Goal: Task Accomplishment & Management: Complete application form

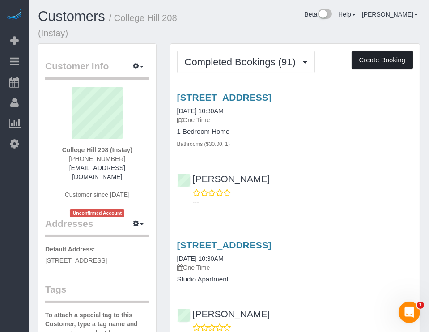
click at [385, 55] on button "Create Booking" at bounding box center [381, 59] width 61 height 19
select select "IA"
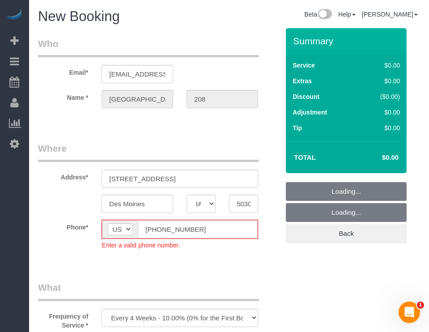
select select "object:9746"
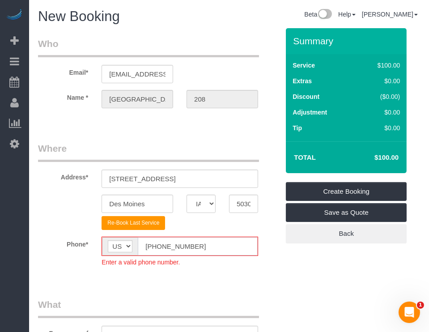
click at [147, 244] on input "[PHONE_NUMBER]" at bounding box center [198, 246] width 120 height 18
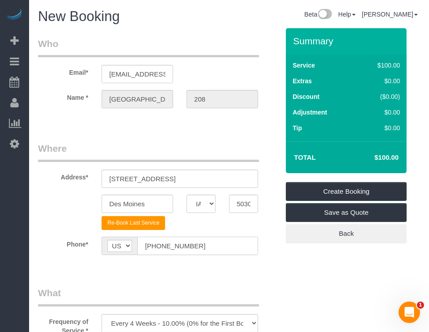
type input "[PHONE_NUMBER]"
click at [215, 266] on fieldset "Where Address* [STREET_ADDRESS] [GEOGRAPHIC_DATA] AK AL AR AZ CA CO CT DC DE [G…" at bounding box center [158, 205] width 241 height 126
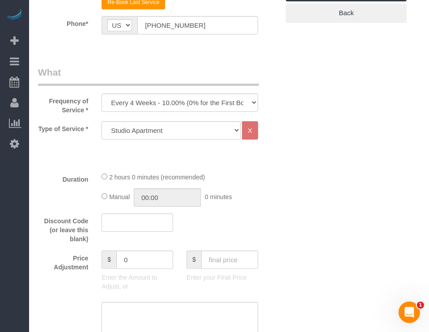
scroll to position [298, 0]
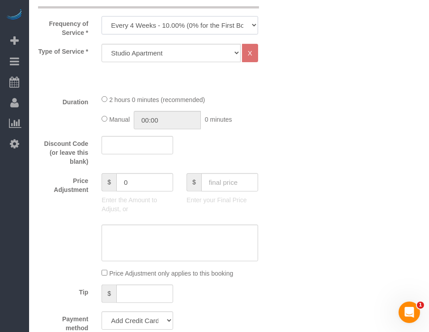
drag, startPoint x: 197, startPoint y: 25, endPoint x: 195, endPoint y: 31, distance: 5.7
click at [197, 25] on select "Every 6 Weeks (0% for the First Booking) One Time Every 8 Weeks (0% for the Fir…" at bounding box center [179, 25] width 156 height 18
select select "object:9748"
click at [101, 16] on select "Every 6 Weeks (0% for the First Booking) One Time Every 8 Weeks (0% for the Fir…" at bounding box center [179, 25] width 156 height 18
drag, startPoint x: 256, startPoint y: 83, endPoint x: 217, endPoint y: 82, distance: 38.4
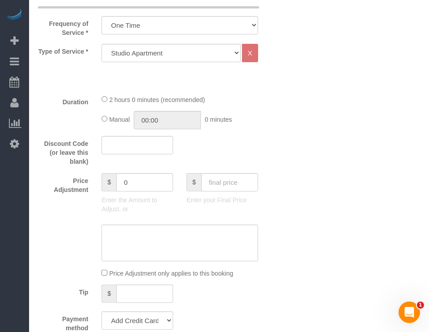
click at [217, 82] on div "Type of Service * Studio Apartment 1 Bedroom Home 2 Bedroom Home 3 Bedroom Home…" at bounding box center [158, 65] width 241 height 43
click at [215, 56] on select "Studio Apartment 1 Bedroom Home 2 Bedroom Home 3 Bedroom Home 4 Bedroom Home 5 …" at bounding box center [170, 53] width 139 height 18
select select "25"
click at [101, 44] on select "Studio Apartment 1 Bedroom Home 2 Bedroom Home 3 Bedroom Home 4 Bedroom Home 5 …" at bounding box center [170, 53] width 139 height 18
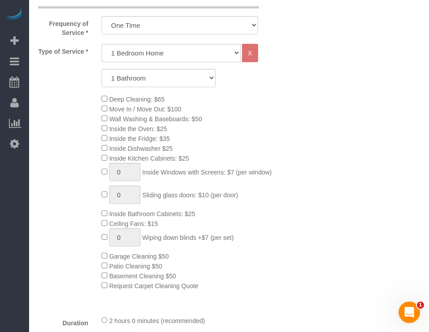
click at [274, 94] on div "Deep Cleaning: $65 Move In / Move Out: $100 Wall Washing & Baseboards: $50 Insi…" at bounding box center [190, 192] width 191 height 196
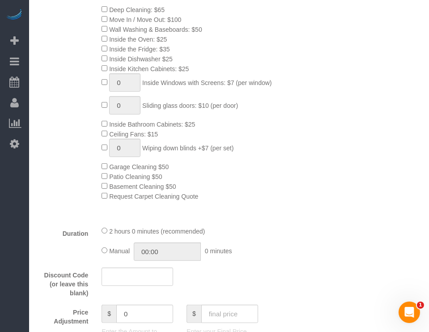
scroll to position [447, 0]
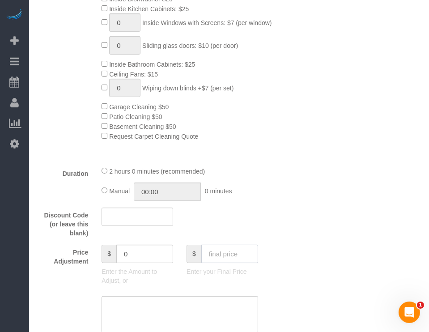
click at [230, 260] on input "text" at bounding box center [229, 253] width 57 height 18
type input "75"
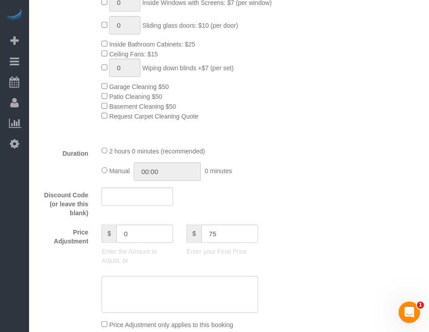
type input "-64"
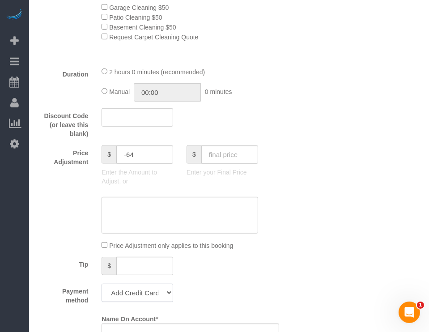
click at [147, 294] on select "Add Credit Card Cash Check Paypal" at bounding box center [137, 292] width 72 height 18
select select "string:check"
click at [101, 287] on select "Add Credit Card Cash Check Paypal" at bounding box center [137, 292] width 72 height 18
drag, startPoint x: 71, startPoint y: 208, endPoint x: 198, endPoint y: 153, distance: 138.9
click at [60, 211] on div at bounding box center [158, 215] width 254 height 37
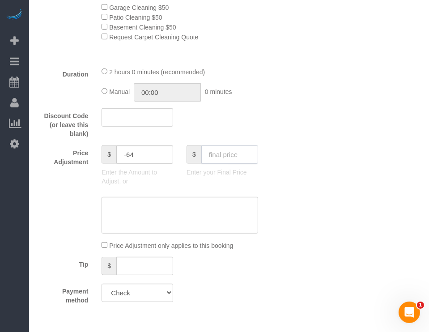
click at [219, 153] on input "text" at bounding box center [229, 154] width 57 height 18
type input "75"
click at [295, 156] on div "Who Email* [EMAIL_ADDRESS][DOMAIN_NAME] Name * [GEOGRAPHIC_DATA] 208 Where Addr…" at bounding box center [229, 138] width 382 height 1313
drag, startPoint x: 97, startPoint y: 206, endPoint x: 75, endPoint y: 213, distance: 23.0
click at [75, 213] on div at bounding box center [158, 215] width 254 height 37
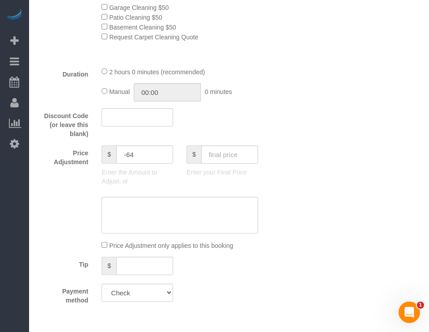
click at [276, 172] on div "Price Adjustment $ -64 Enter the Amount to Adjust, or $ Enter your Final Price" at bounding box center [158, 167] width 254 height 45
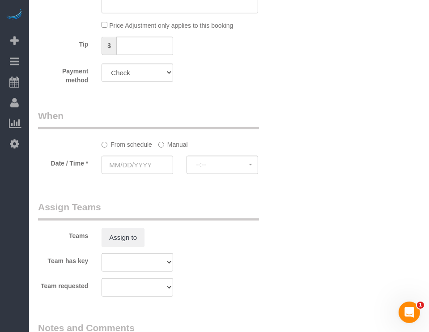
scroll to position [844, 0]
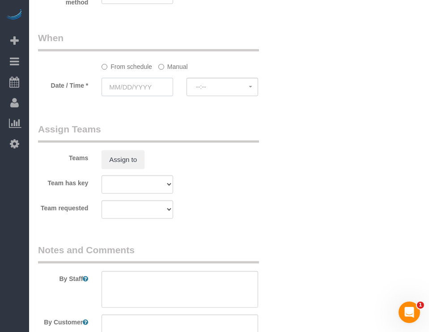
click at [147, 88] on input "text" at bounding box center [137, 87] width 72 height 18
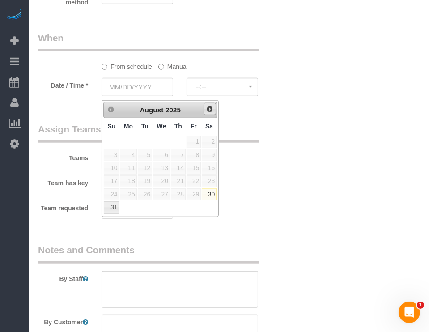
click at [213, 109] on span "Next" at bounding box center [209, 108] width 7 height 7
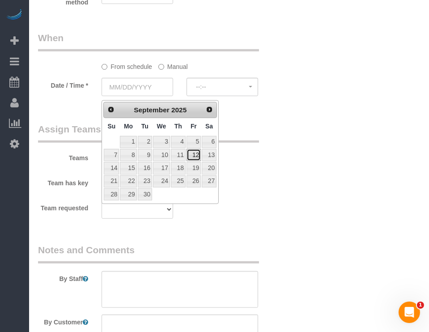
click at [191, 155] on link "12" at bounding box center [193, 155] width 14 height 12
type input "[DATE]"
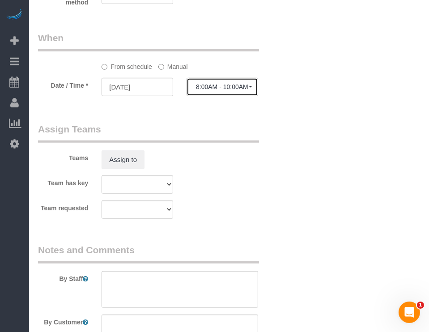
click at [233, 90] on span "8:00AM - 10:00AM" at bounding box center [222, 86] width 53 height 7
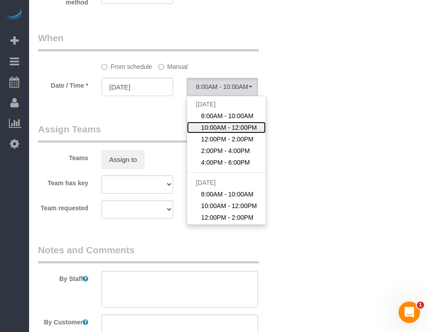
click at [238, 132] on span "10:00AM - 12:00PM" at bounding box center [229, 127] width 56 height 9
select select "spot27"
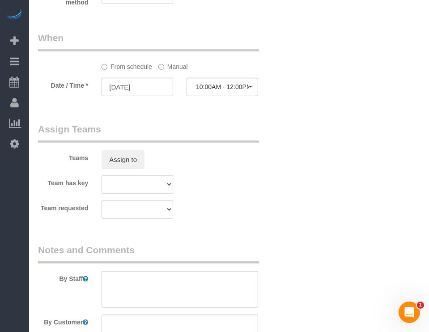
drag, startPoint x: 278, startPoint y: 162, endPoint x: 247, endPoint y: 209, distance: 56.1
click at [247, 209] on div "Team requested Alexsa [GEOGRAPHIC_DATA] Audrianna [PERSON_NAME][GEOGRAPHIC_DATA…" at bounding box center [158, 209] width 254 height 18
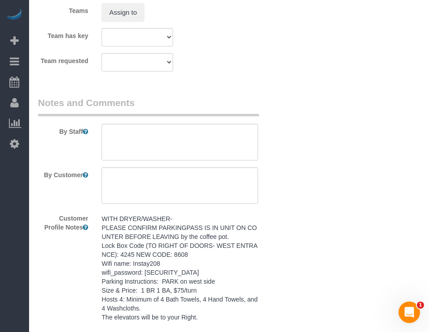
scroll to position [993, 0]
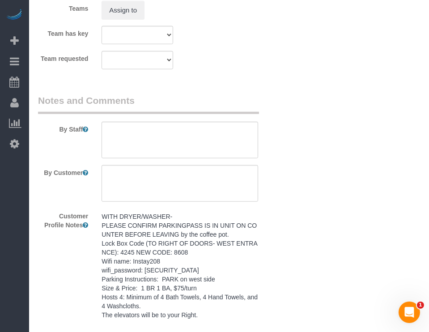
click at [202, 261] on pre "WITH DRYER/WASHER- PLEASE CONFIRM PARKINGPASS IS IN UNIT ON COUNTER BEFORE LEAV…" at bounding box center [179, 265] width 156 height 107
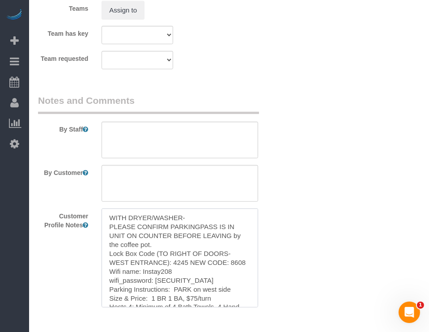
click at [202, 261] on textarea "WITH DRYER/WASHER- PLEASE CONFIRM PARKINGPASS IS IN UNIT ON COUNTER BEFORE LEAV…" at bounding box center [179, 257] width 156 height 99
click at [215, 137] on textarea at bounding box center [179, 140] width 156 height 37
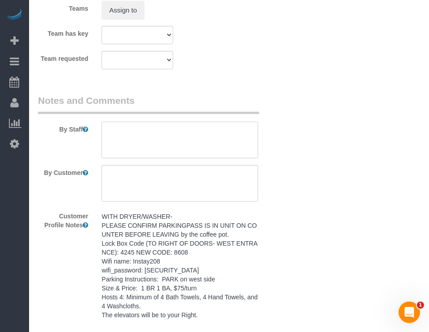
paste textarea "WITH DRYER/WASHER- PLEASE CONFIRM PARKINGPASS IS IN UNIT ON COUNTER BEFORE LEAV…"
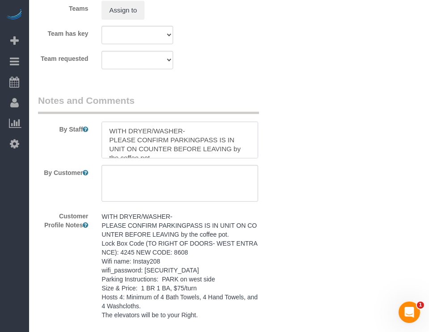
scroll to position [93, 0]
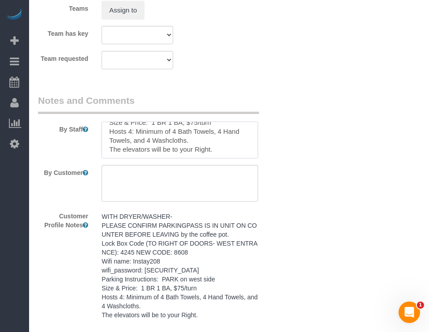
type textarea "WITH DRYER/WASHER- PLEASE CONFIRM PARKINGPASS IS IN UNIT ON COUNTER BEFORE LEAV…"
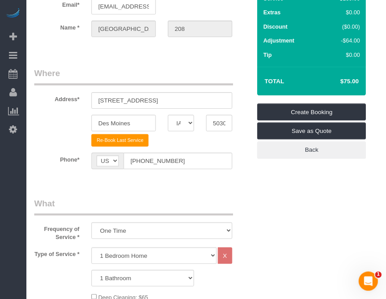
scroll to position [0, 0]
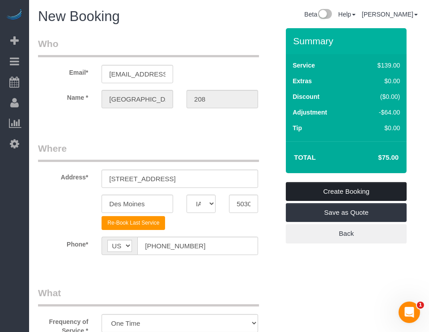
click at [358, 190] on link "Create Booking" at bounding box center [346, 191] width 121 height 19
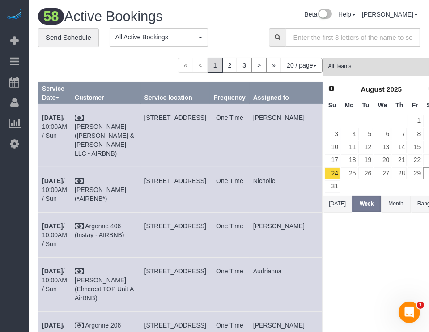
drag, startPoint x: 13, startPoint y: 206, endPoint x: 154, endPoint y: 18, distance: 234.3
click at [13, 206] on div "Beta Add Booking Bookings Active Bookings Cancelled Bookings Quote Inquiries Do…" at bounding box center [14, 166] width 29 height 332
drag, startPoint x: 16, startPoint y: 192, endPoint x: 21, endPoint y: 190, distance: 5.4
click at [16, 192] on div "Beta Add Booking Bookings Active Bookings Cancelled Bookings Quote Inquiries Do…" at bounding box center [14, 166] width 29 height 332
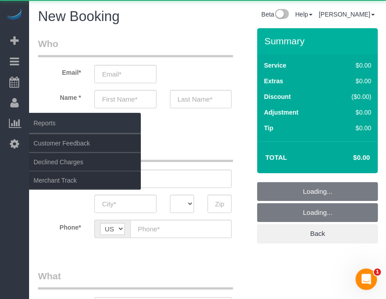
select select "object:10533"
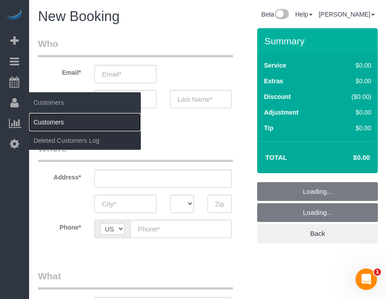
click at [46, 123] on link "Customers" at bounding box center [85, 122] width 112 height 18
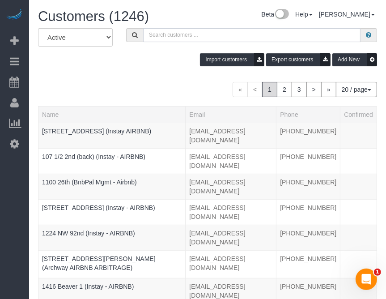
drag, startPoint x: 211, startPoint y: 38, endPoint x: 218, endPoint y: 38, distance: 6.3
click at [211, 38] on input "text" at bounding box center [251, 35] width 217 height 14
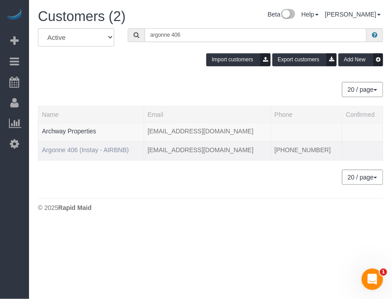
type input "argonne 406"
click at [109, 151] on link "Argonne 406 (Instay - AIRBNB)" at bounding box center [85, 149] width 87 height 7
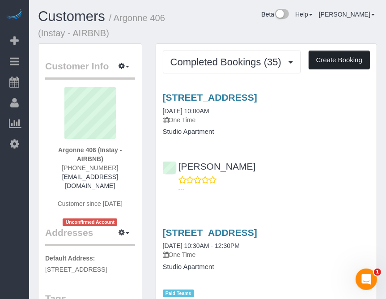
click at [349, 52] on button "Create Booking" at bounding box center [338, 59] width 61 height 19
select select "IA"
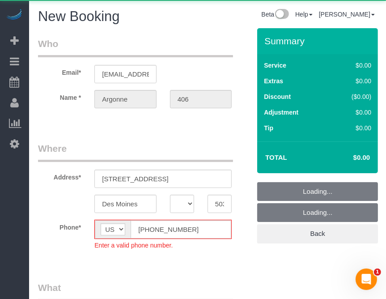
select select "object:12117"
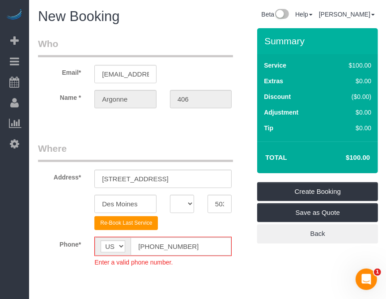
drag, startPoint x: 103, startPoint y: 45, endPoint x: 126, endPoint y: 63, distance: 28.3
click at [90, 42] on legend "Who" at bounding box center [135, 47] width 195 height 20
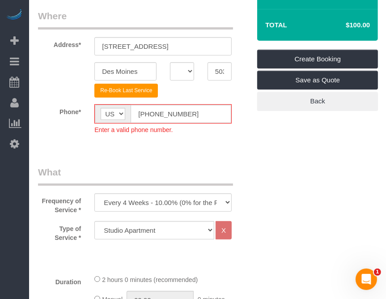
scroll to position [134, 0]
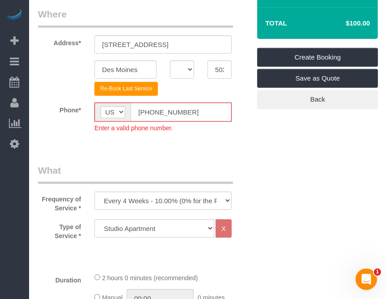
click at [150, 114] on input "[PHONE_NUMBER]" at bounding box center [180, 112] width 101 height 18
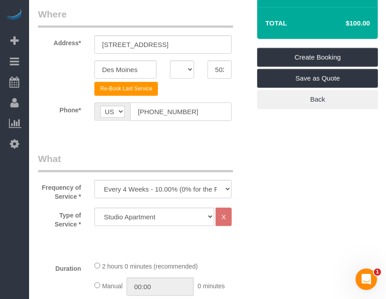
type input "[PHONE_NUMBER]"
click at [248, 131] on fieldset "Where Address* [STREET_ADDRESS] [GEOGRAPHIC_DATA] AK AL AR AZ CA CO CT DC DE [G…" at bounding box center [144, 71] width 212 height 126
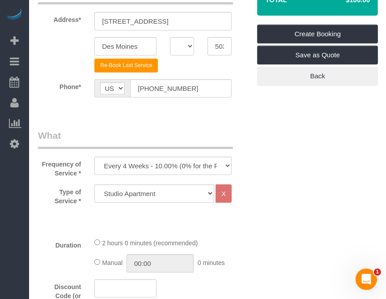
scroll to position [223, 0]
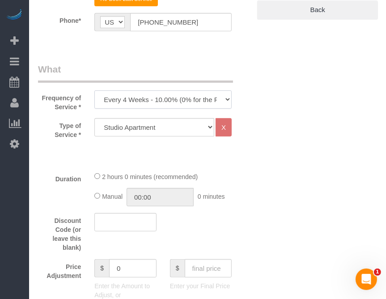
click at [170, 101] on select "Every 6 Weeks (0% for the First Booking) One Time Every 8 Weeks (0% for the Fir…" at bounding box center [162, 99] width 137 height 18
select select "object:12119"
click at [94, 90] on select "Every 6 Weeks (0% for the First Booking) One Time Every 8 Weeks (0% for the Fir…" at bounding box center [162, 99] width 137 height 18
click at [151, 134] on select "Studio Apartment 1 Bedroom Home 2 Bedroom Home 3 Bedroom Home 4 Bedroom Home 5 …" at bounding box center [154, 127] width 120 height 18
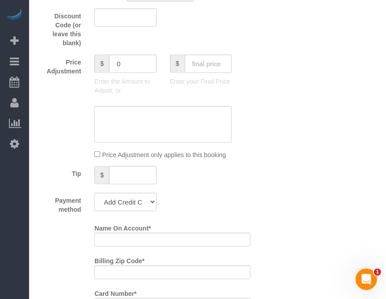
scroll to position [358, 0]
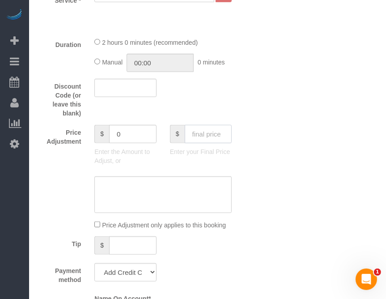
click at [197, 130] on input "text" at bounding box center [208, 134] width 47 height 18
type input "70"
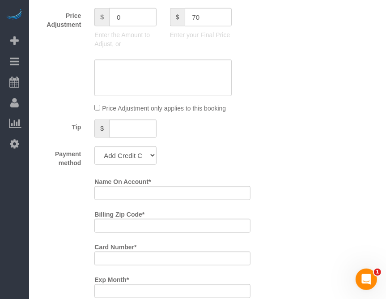
scroll to position [492, 0]
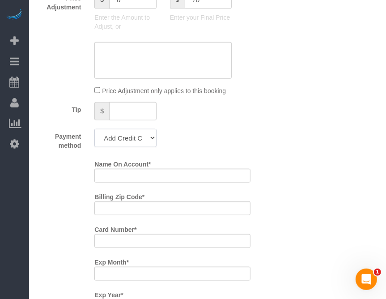
drag, startPoint x: 136, startPoint y: 138, endPoint x: 136, endPoint y: 144, distance: 6.3
click at [136, 138] on select "Add Credit Card Cash Check Paypal" at bounding box center [125, 138] width 62 height 18
type input "-30"
select select "string:check"
click at [94, 129] on select "Add Credit Card Cash Check Paypal" at bounding box center [125, 138] width 62 height 18
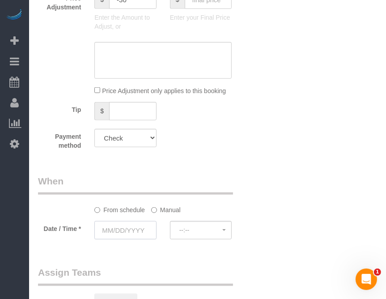
click at [109, 226] on input "text" at bounding box center [125, 230] width 62 height 18
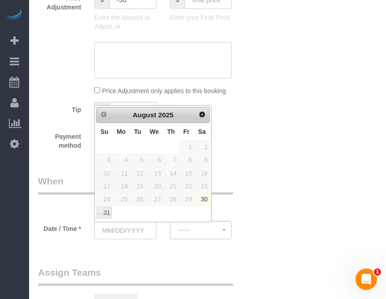
click at [202, 113] on span "Next" at bounding box center [201, 114] width 7 height 7
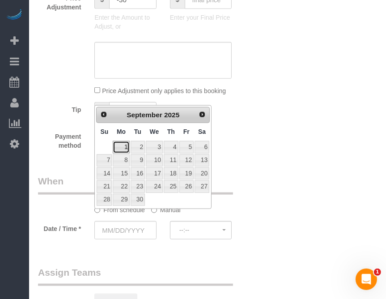
click at [120, 147] on link "1" at bounding box center [121, 147] width 17 height 12
type input "[DATE]"
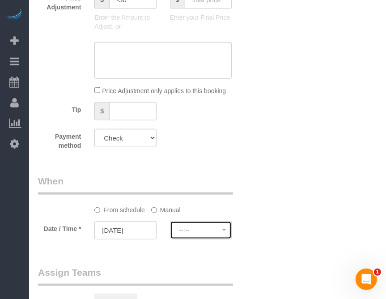
click at [193, 231] on span "--:--" at bounding box center [200, 229] width 43 height 7
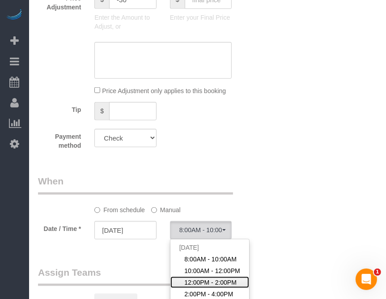
click at [198, 276] on link "12:00PM - 2:00PM" at bounding box center [209, 282] width 79 height 12
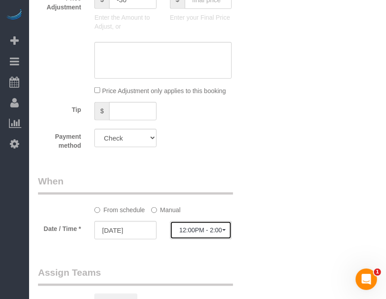
click at [215, 234] on button "12:00PM - 2:00PM" at bounding box center [201, 230] width 62 height 18
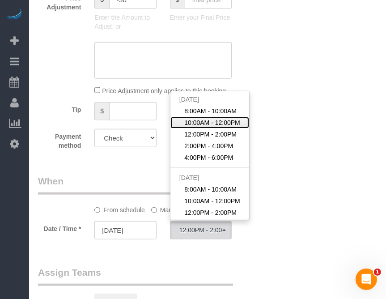
click at [202, 125] on span "10:00AM - 12:00PM" at bounding box center [212, 122] width 56 height 9
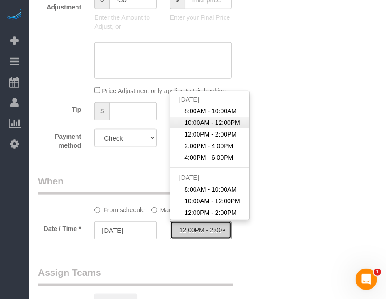
select select "spot52"
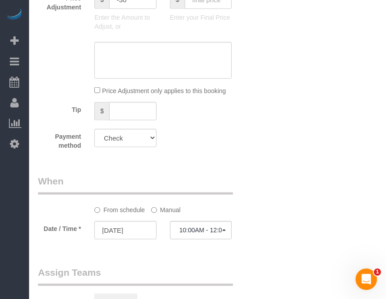
click at [157, 208] on label "Manual" at bounding box center [165, 208] width 29 height 12
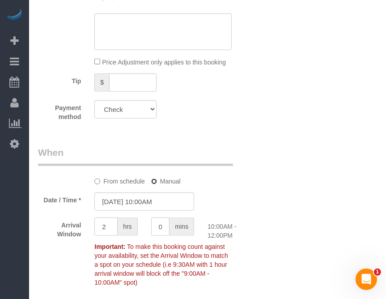
scroll to position [536, 0]
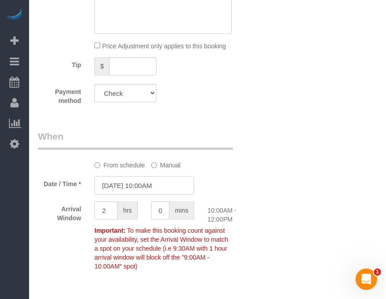
click at [154, 188] on input "[DATE] 10:00AM" at bounding box center [144, 185] width 100 height 18
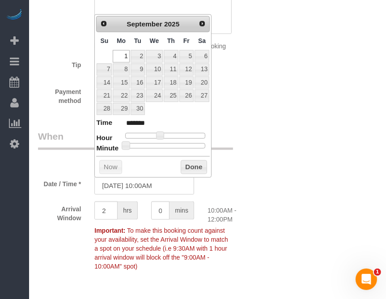
type input "[DATE] 10:30AM"
type input "*******"
click at [170, 145] on div at bounding box center [165, 145] width 80 height 5
click at [200, 165] on button "Done" at bounding box center [194, 167] width 26 height 14
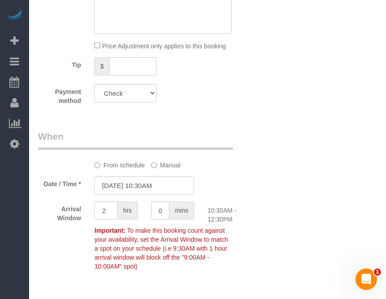
click at [315, 176] on div "Who Email* [EMAIL_ADDRESS][DOMAIN_NAME] Name * [GEOGRAPHIC_DATA] 406 Where Addr…" at bounding box center [207, 71] width 339 height 1158
drag, startPoint x: 295, startPoint y: 174, endPoint x: 292, endPoint y: 181, distance: 6.8
click at [292, 181] on div "Who Email* [EMAIL_ADDRESS][DOMAIN_NAME] Name * [GEOGRAPHIC_DATA] 406 Where Addr…" at bounding box center [207, 71] width 339 height 1158
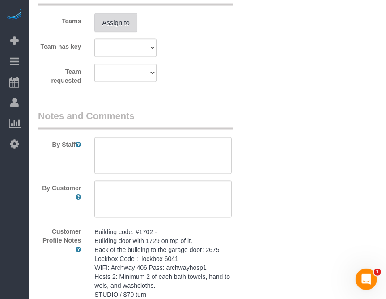
click at [121, 26] on button "Assign to" at bounding box center [115, 22] width 43 height 19
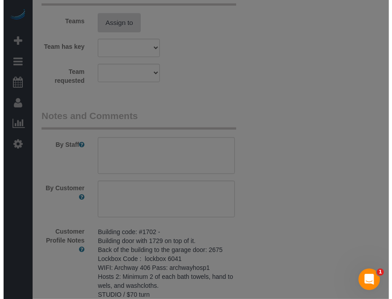
scroll to position [840, 0]
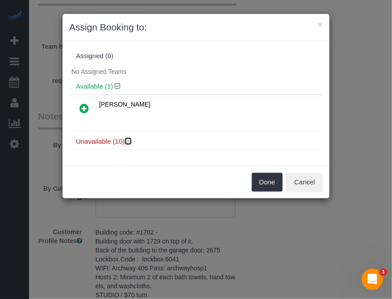
click at [129, 140] on icon at bounding box center [128, 141] width 5 height 7
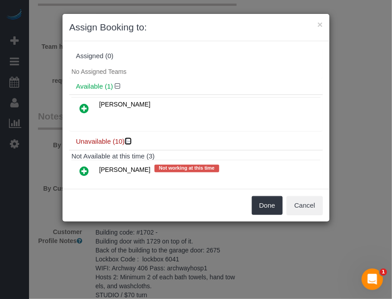
scroll to position [89, 0]
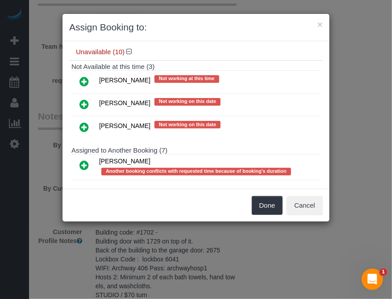
click at [80, 99] on icon at bounding box center [84, 104] width 9 height 11
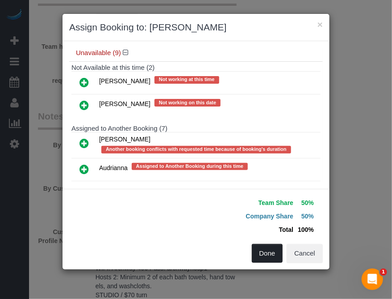
click at [268, 253] on button "Done" at bounding box center [267, 253] width 31 height 19
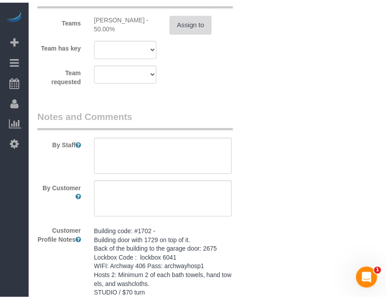
scroll to position [849, 0]
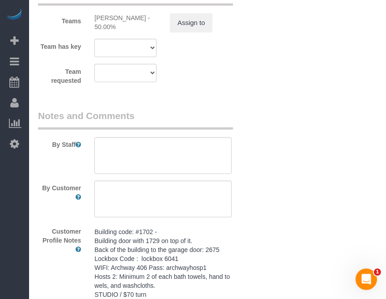
click at [152, 262] on pre "Building code: #1702 - Building door with 1729 on top of it. Back of the buildi…" at bounding box center [162, 267] width 137 height 80
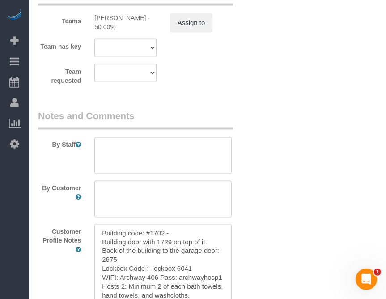
click at [152, 262] on textarea "Building code: #1702 - Building door with 1729 on top of it. Back of the buildi…" at bounding box center [162, 273] width 137 height 99
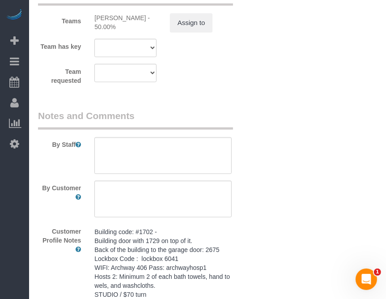
click at [229, 124] on legend "Notes and Comments" at bounding box center [135, 119] width 195 height 20
click at [200, 146] on textarea at bounding box center [162, 155] width 137 height 37
paste textarea "Building code: #1702 - Building door with 1729 on top of it. Back of the buildi…"
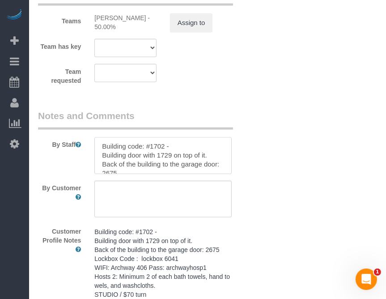
scroll to position [66, 0]
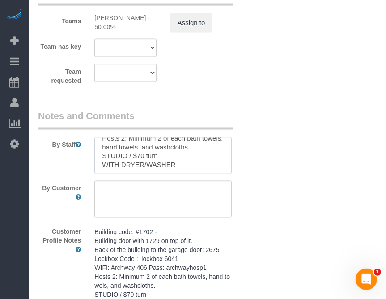
type textarea "Building code: #1702 - Building door with 1729 on top of it. Back of the buildi…"
drag, startPoint x: 375, startPoint y: 205, endPoint x: 391, endPoint y: 238, distance: 37.2
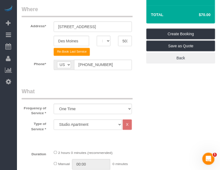
scroll to position [0, 0]
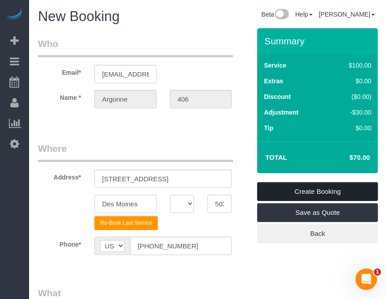
click at [317, 186] on link "Create Booking" at bounding box center [317, 191] width 121 height 19
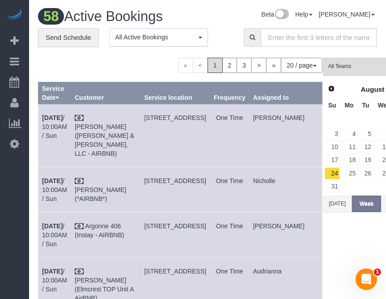
click at [24, 240] on div "Beta Add Booking Bookings Active Bookings Cancelled Bookings Quote Inquiries Do…" at bounding box center [14, 149] width 29 height 299
